Goal: Entertainment & Leisure: Consume media (video, audio)

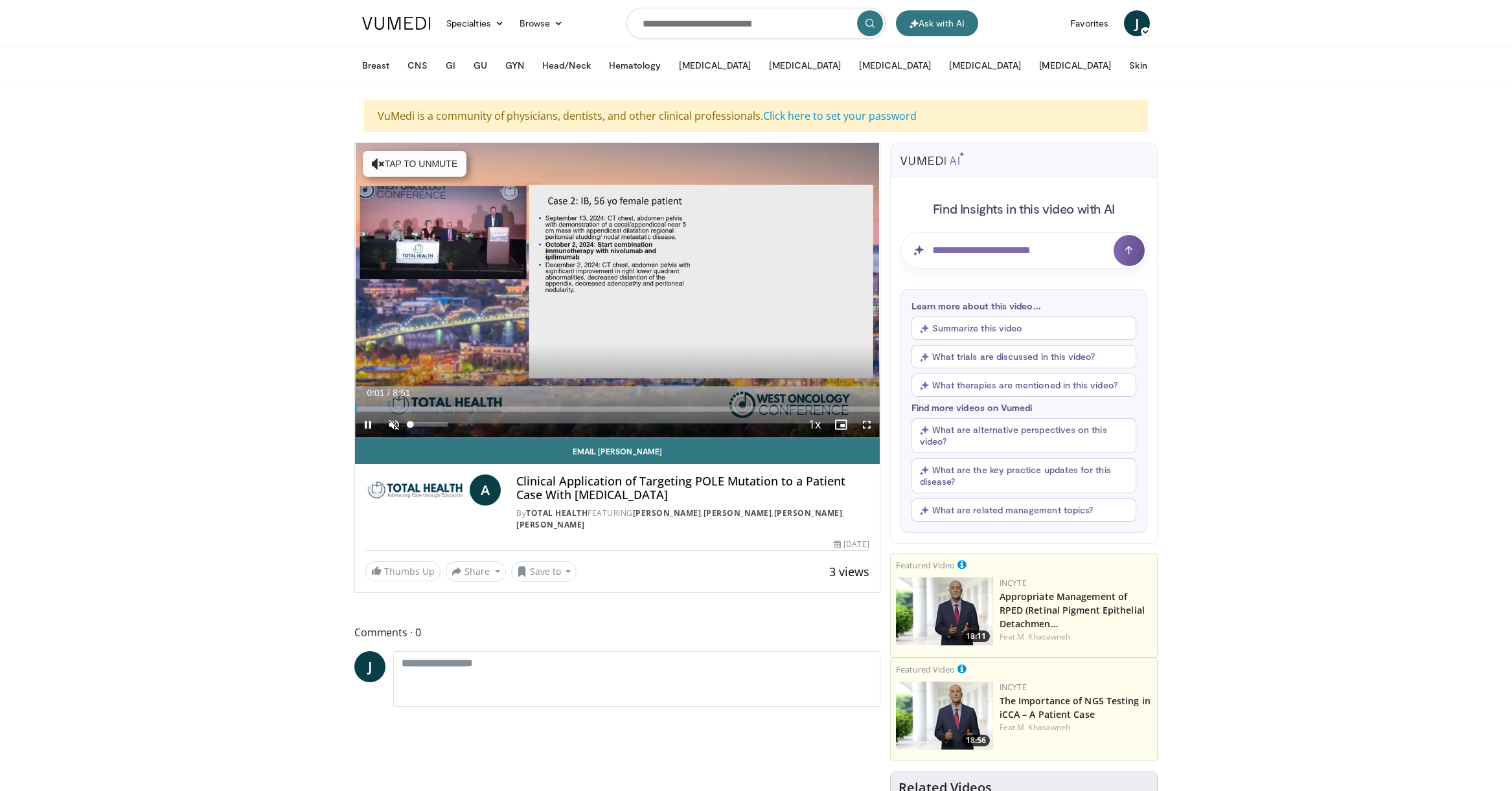
click at [394, 423] on span "Video Player" at bounding box center [394, 424] width 26 height 26
click at [873, 423] on span "Video Player" at bounding box center [867, 424] width 26 height 26
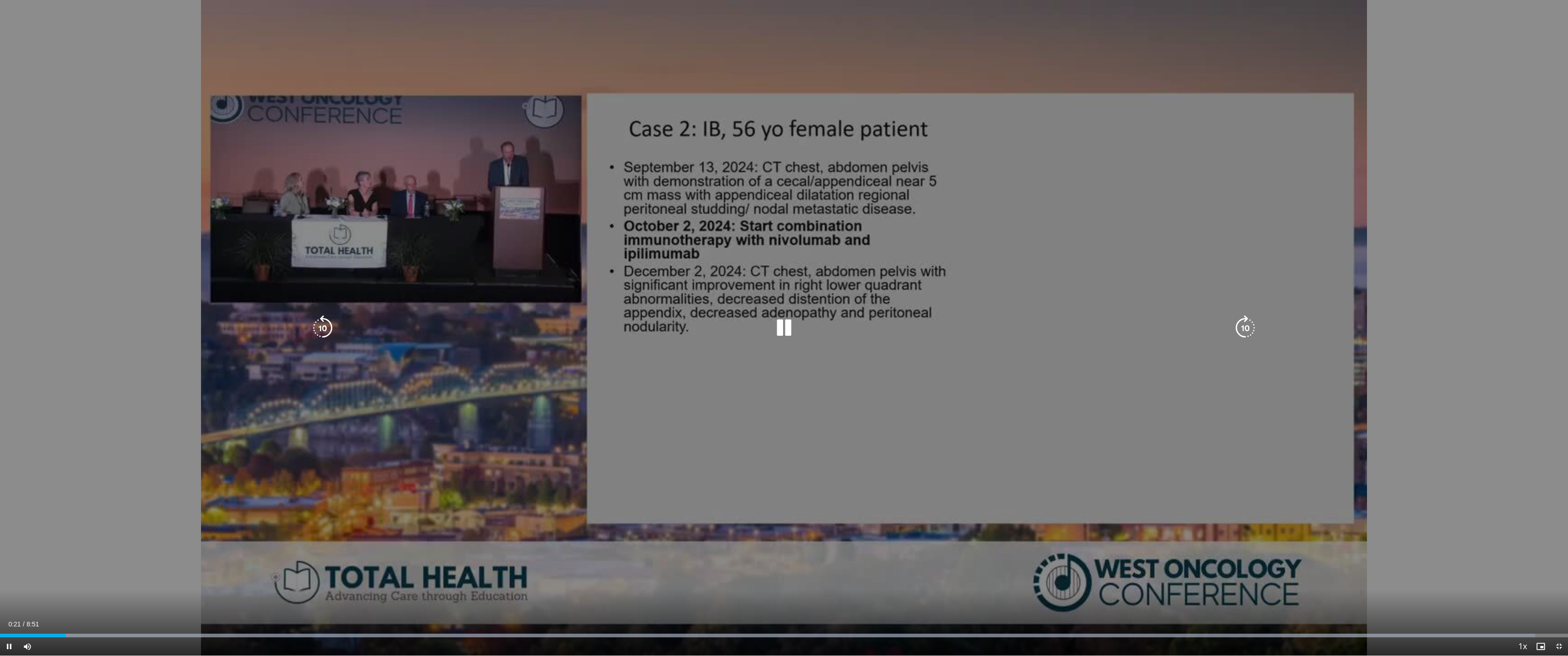
click at [857, 212] on div "10 seconds Tap to unmute" at bounding box center [784, 328] width 1568 height 656
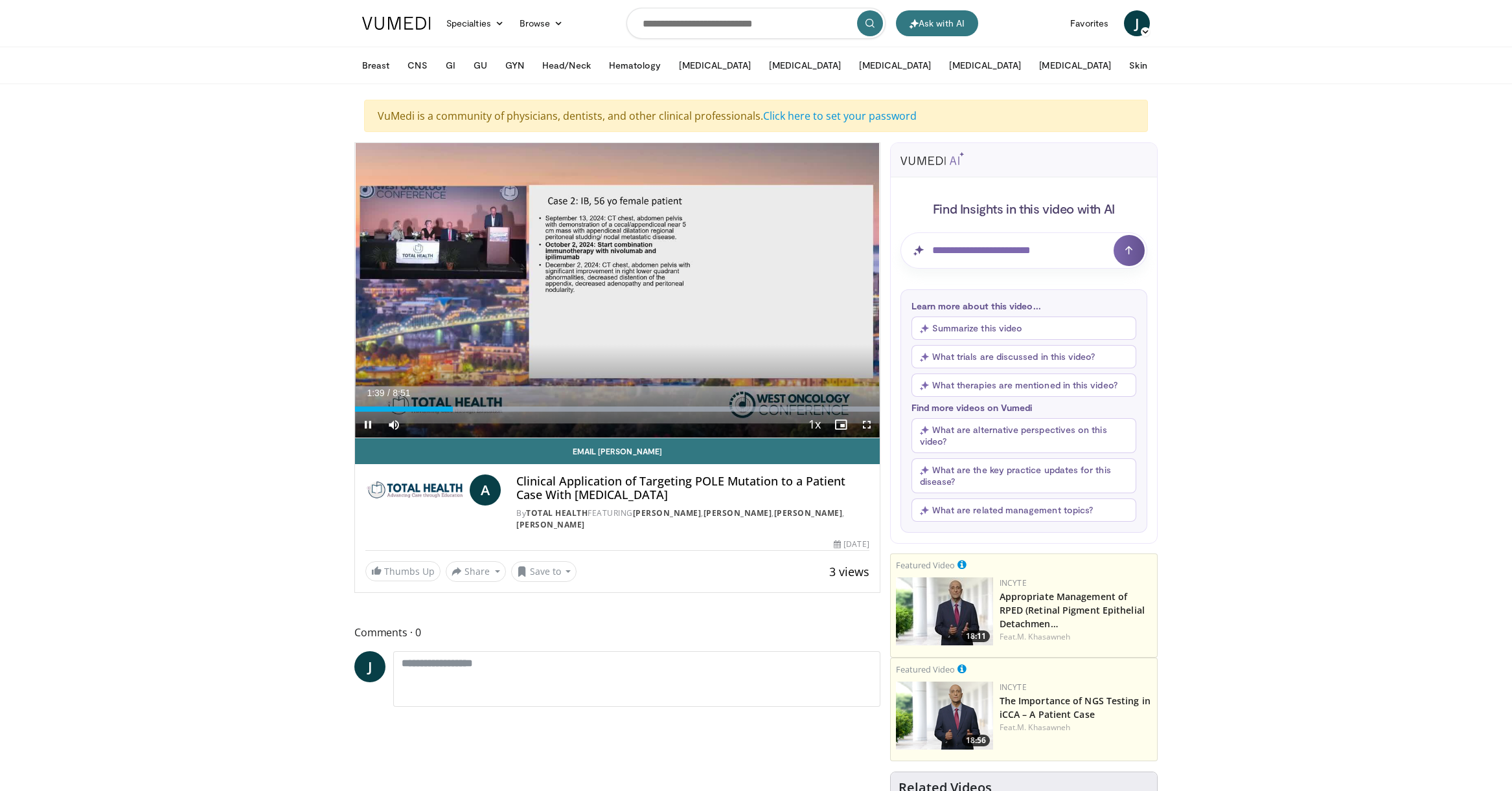
click at [870, 426] on span "Video Player" at bounding box center [867, 424] width 26 height 26
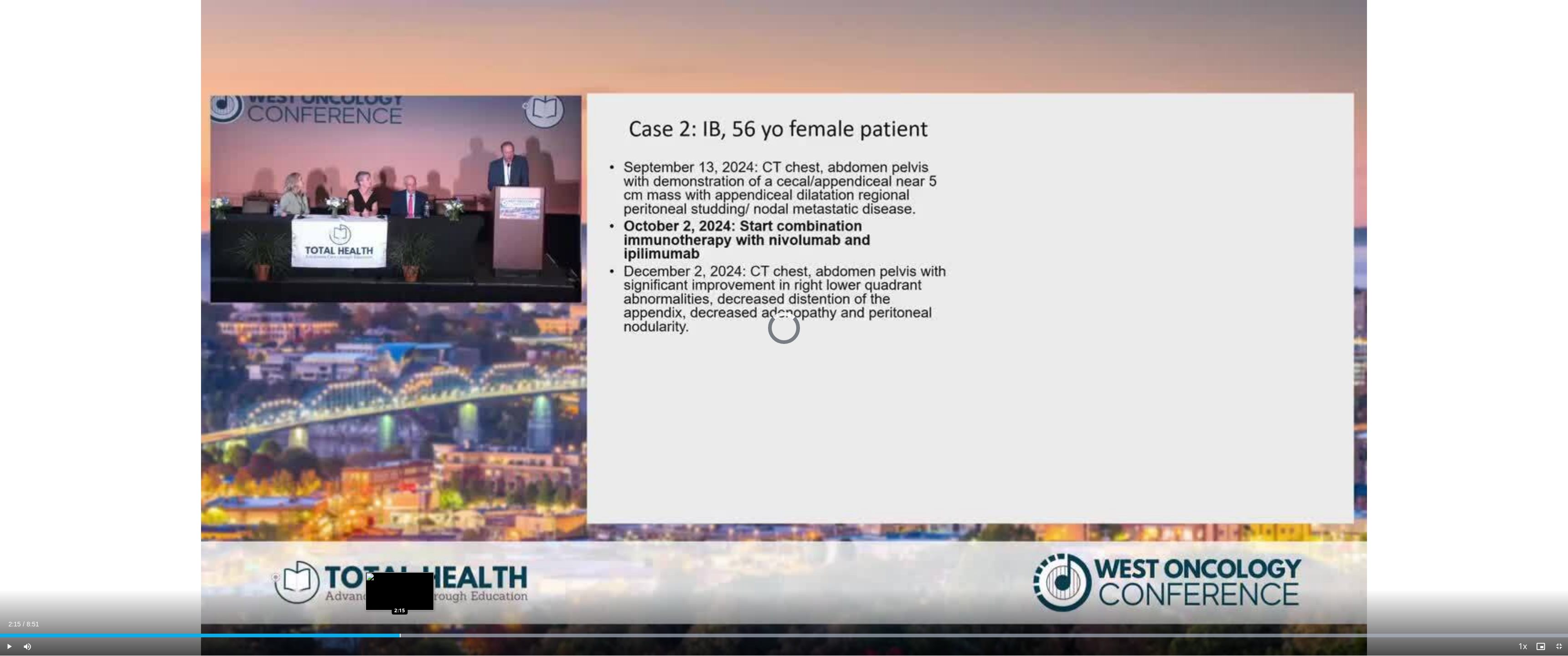
click at [400, 556] on div "Progress Bar" at bounding box center [400, 636] width 1 height 4
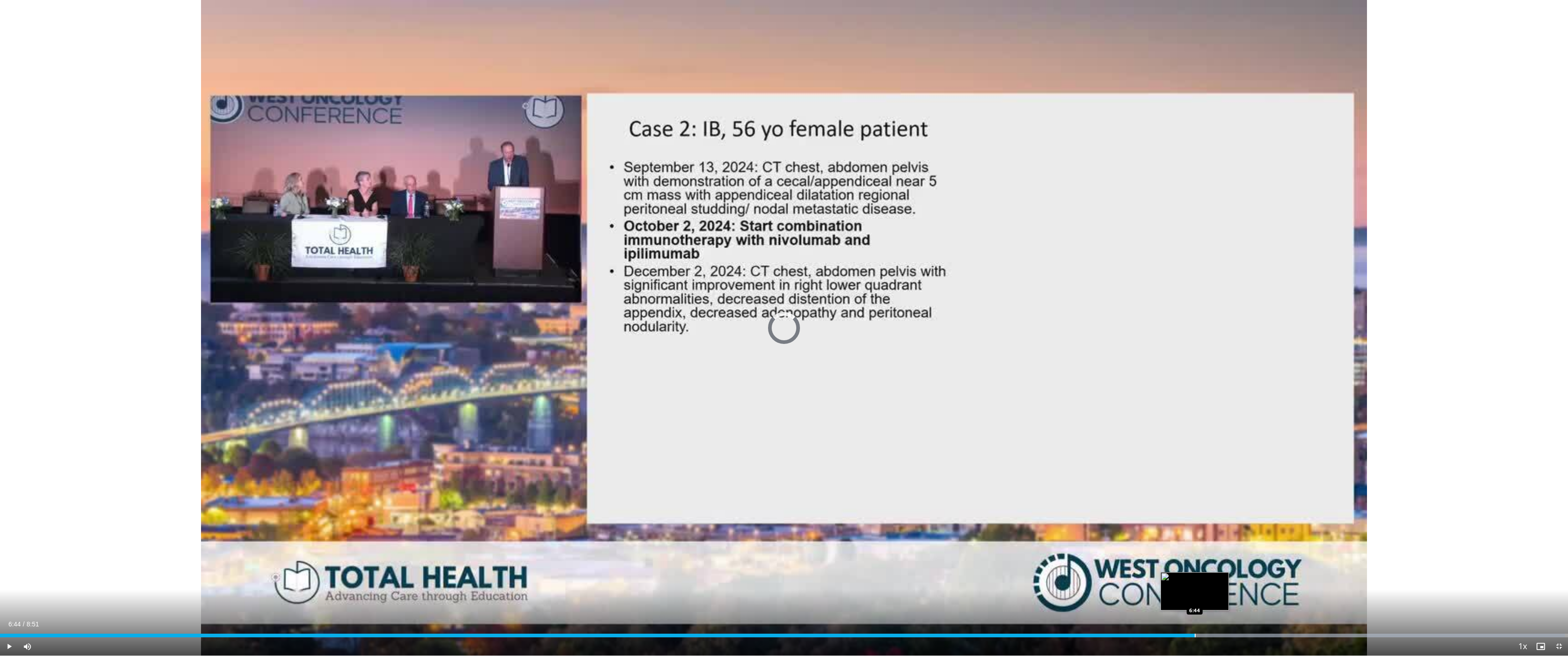
click at [1063, 556] on div "Progress Bar" at bounding box center [1195, 636] width 1 height 4
click at [1063, 556] on div "Loaded : 100.00% 6:46 7:41" at bounding box center [784, 633] width 1568 height 9
